Goal: Browse casually

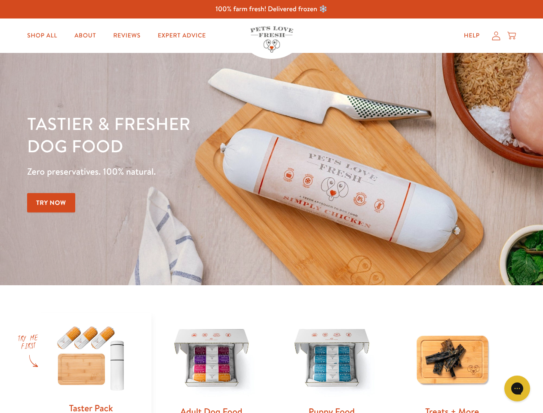
click at [271, 206] on div "Tastier & fresher dog food Zero preservatives. 100% natural. Try Now" at bounding box center [190, 169] width 326 height 114
click at [517, 388] on icon "Gorgias live chat" at bounding box center [517, 388] width 8 height 8
